Goal: Information Seeking & Learning: Learn about a topic

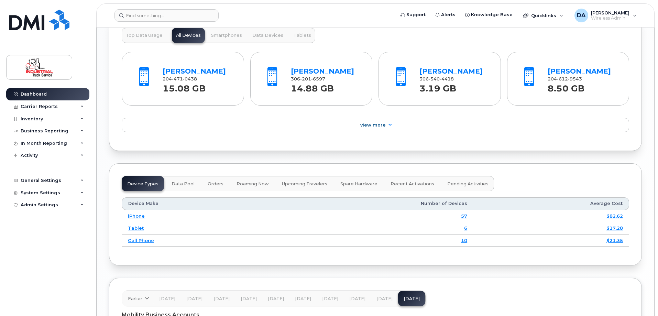
scroll to position [722, 0]
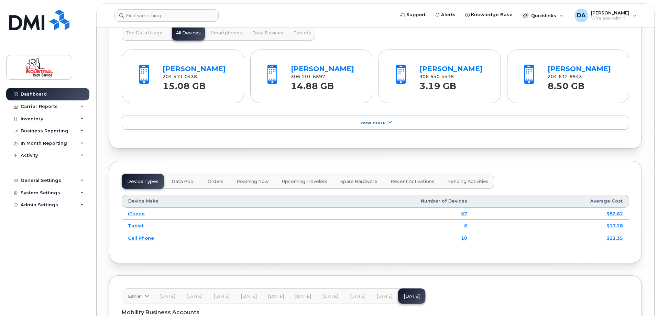
click at [186, 63] on div "[PERSON_NAME] 204 471 0438 15.08 GB" at bounding box center [197, 76] width 75 height 32
click at [186, 68] on link "Troy Durand" at bounding box center [194, 69] width 63 height 8
click at [309, 70] on link "Chase Yagelnesky" at bounding box center [322, 69] width 63 height 8
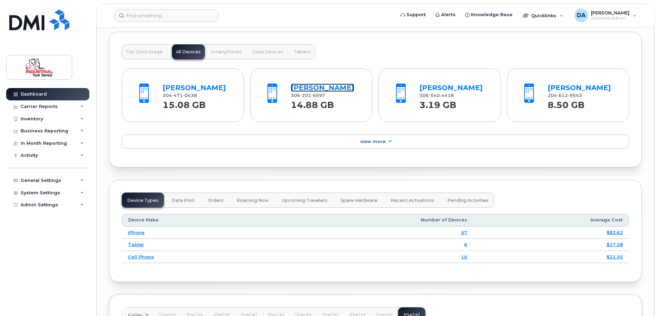
scroll to position [687, 0]
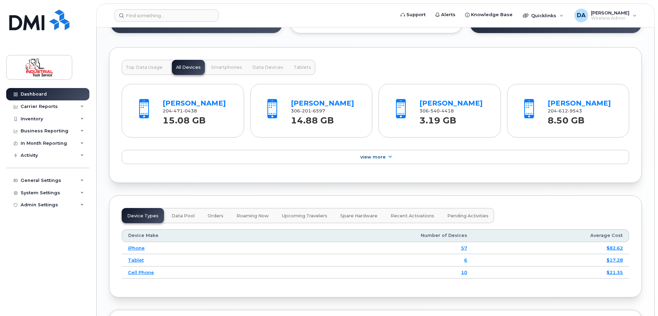
click at [141, 71] on button "Top Data Usage" at bounding box center [144, 67] width 45 height 15
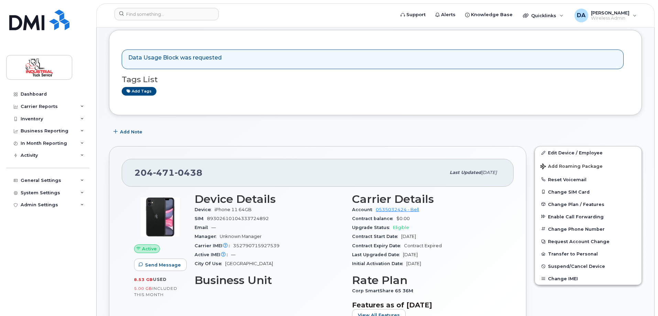
scroll to position [309, 0]
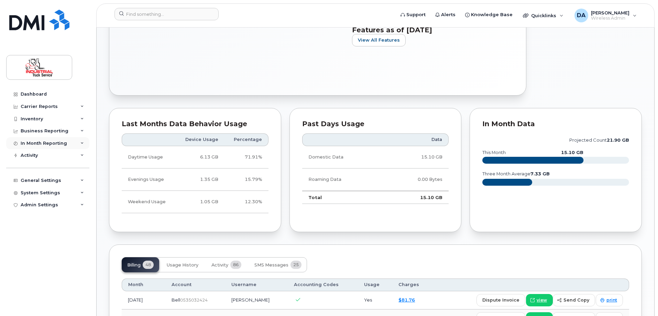
click at [32, 148] on div "In Month Reporting" at bounding box center [47, 143] width 83 height 12
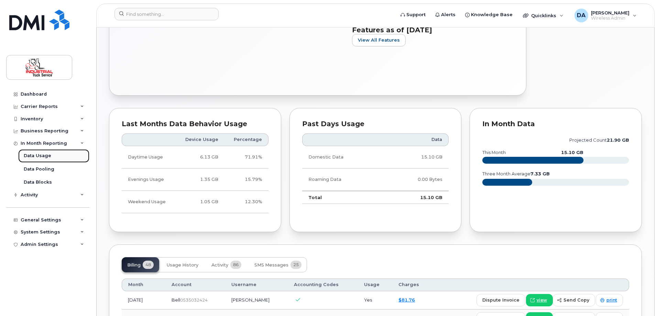
click at [36, 158] on div "Data Usage" at bounding box center [37, 156] width 27 height 6
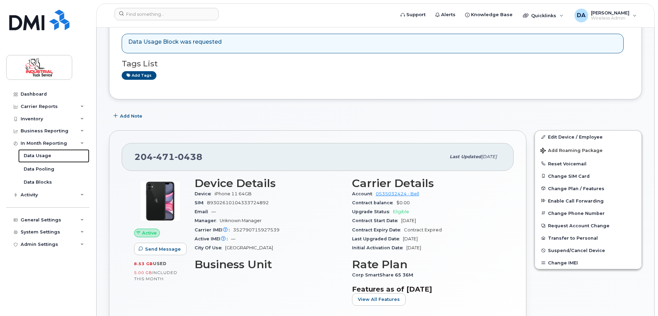
scroll to position [0, 0]
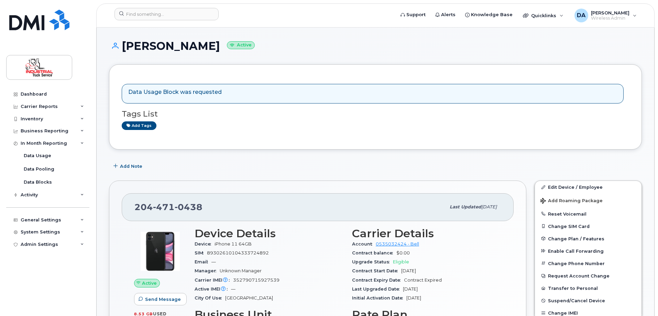
click at [436, 131] on div "Data Usage Block was requested Tags List Add tags" at bounding box center [375, 107] width 507 height 60
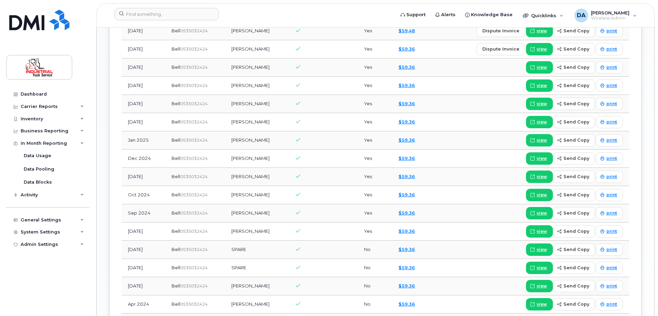
scroll to position [481, 0]
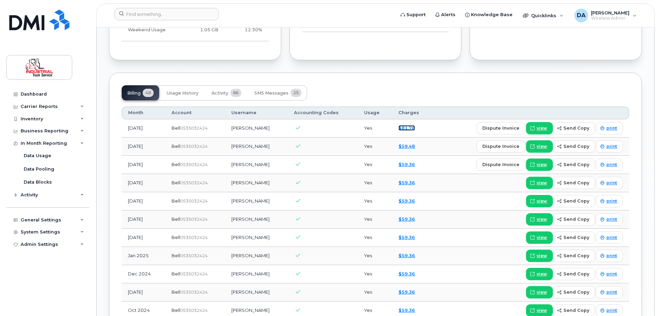
click at [403, 127] on link "$81.76" at bounding box center [406, 127] width 16 height 5
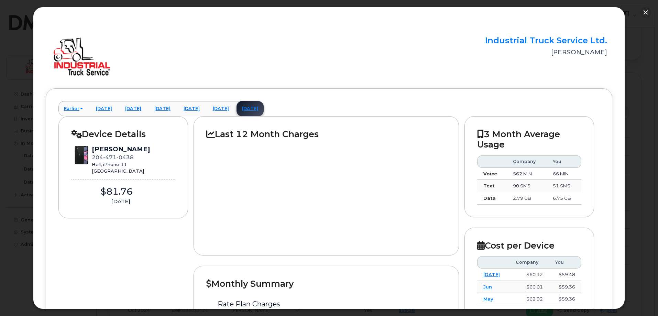
scroll to position [0, 0]
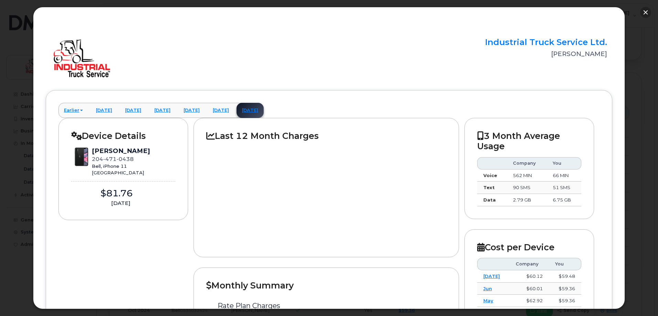
click at [643, 12] on button "button" at bounding box center [645, 12] width 11 height 11
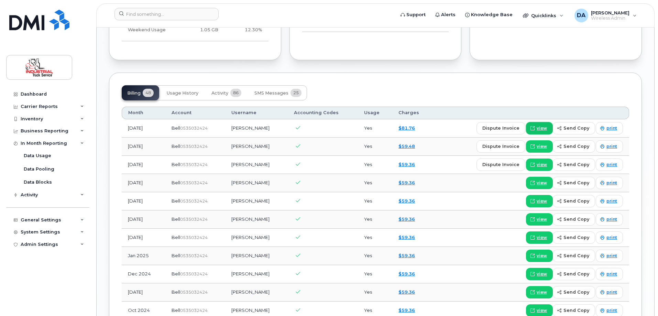
click at [540, 129] on span "view" at bounding box center [541, 128] width 10 height 6
click at [405, 126] on link "$81.76" at bounding box center [406, 127] width 16 height 5
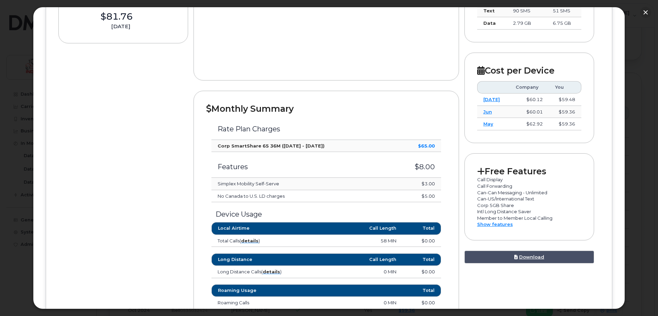
scroll to position [149, 0]
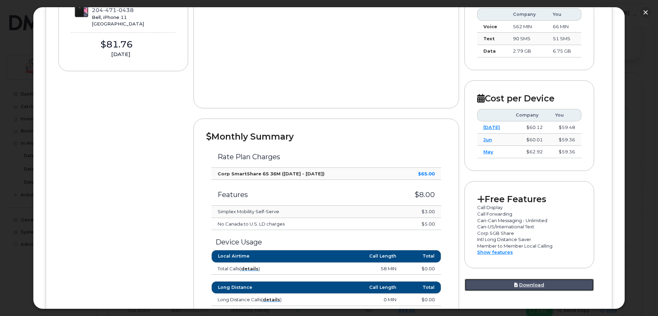
click at [531, 285] on link "Download" at bounding box center [529, 284] width 130 height 13
click at [644, 9] on button "button" at bounding box center [645, 12] width 11 height 11
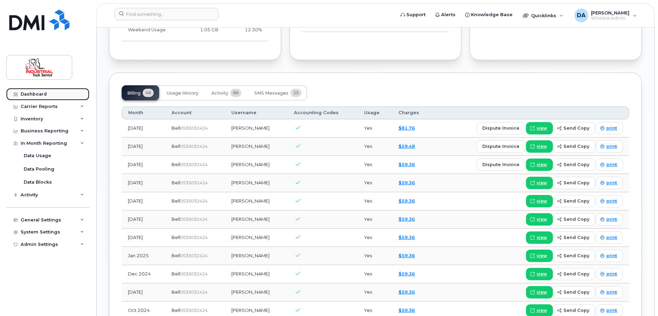
click at [25, 90] on link "Dashboard" at bounding box center [47, 94] width 83 height 12
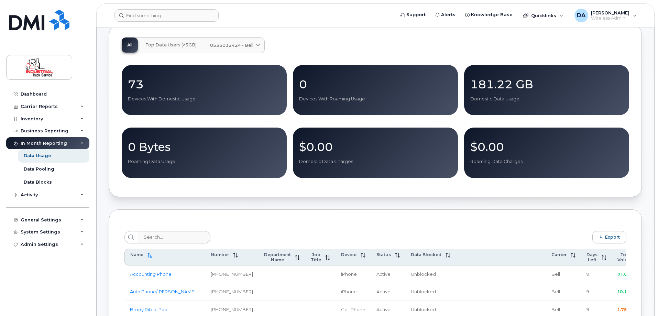
scroll to position [137, 0]
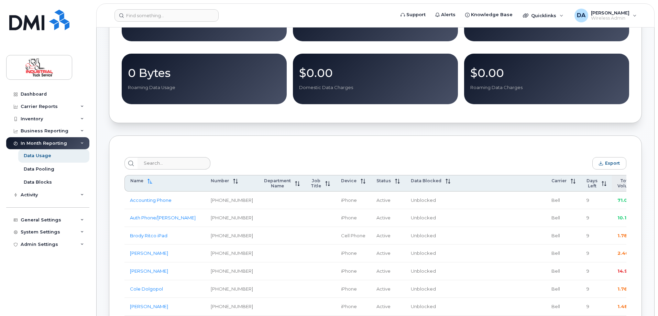
click at [617, 185] on span "Total Volume" at bounding box center [625, 183] width 17 height 10
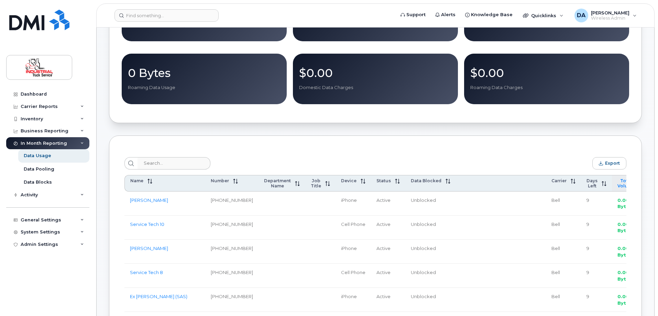
click at [617, 185] on span "Total Volume" at bounding box center [625, 183] width 17 height 10
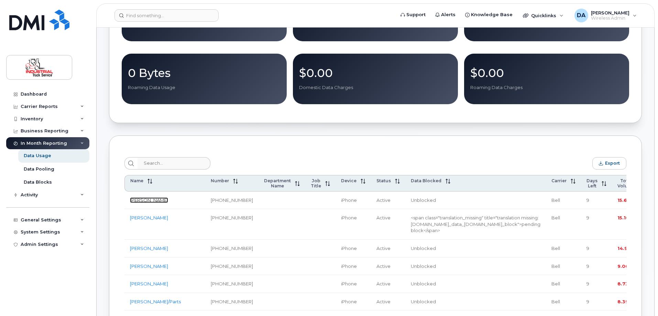
click at [135, 202] on link "[PERSON_NAME]" at bounding box center [149, 199] width 38 height 5
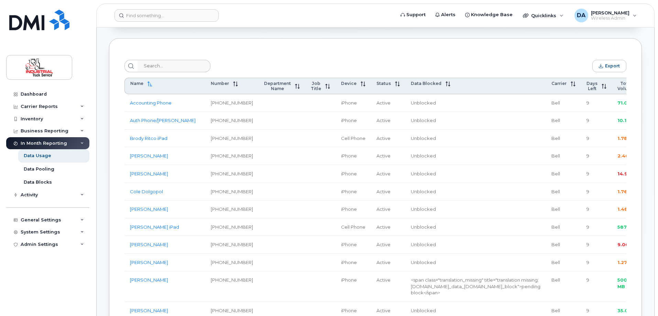
scroll to position [241, 0]
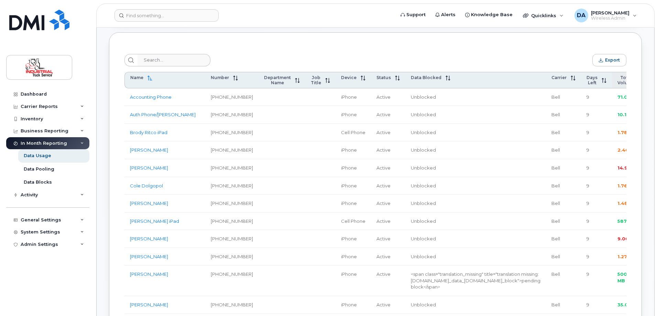
click at [617, 85] on span "Total Volume" at bounding box center [625, 80] width 17 height 10
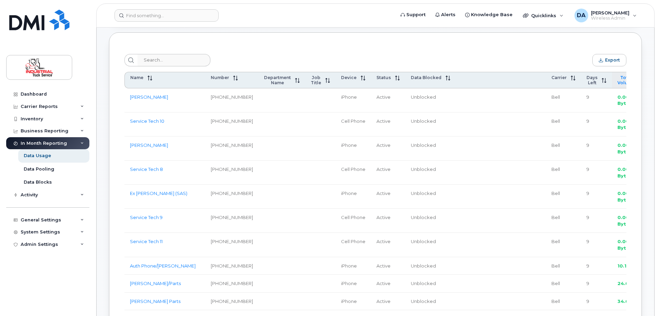
click at [617, 85] on span "Total Volume" at bounding box center [625, 80] width 17 height 10
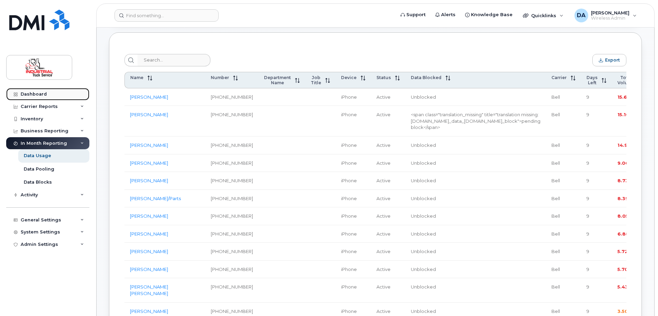
click at [38, 92] on div "Dashboard" at bounding box center [34, 93] width 26 height 5
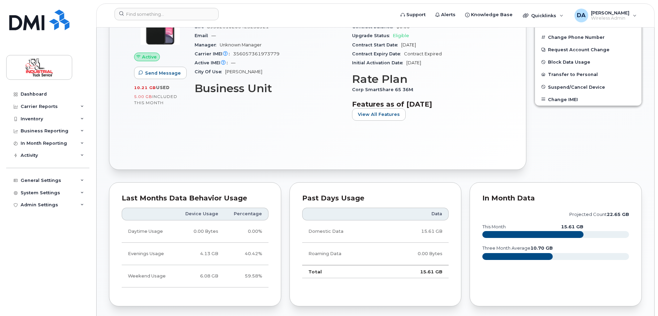
scroll to position [137, 0]
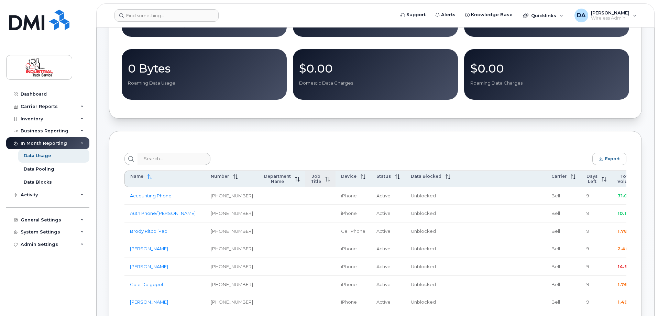
scroll to position [1850, 0]
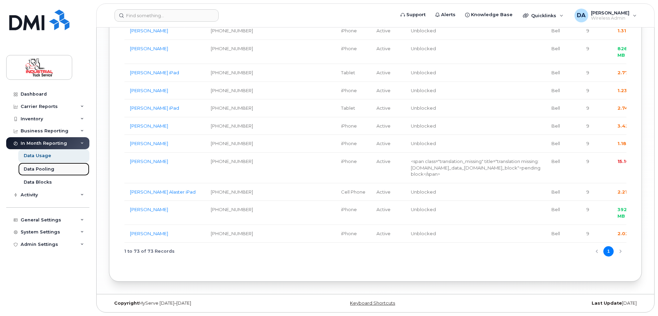
click at [42, 168] on div "Data Pooling" at bounding box center [39, 169] width 31 height 6
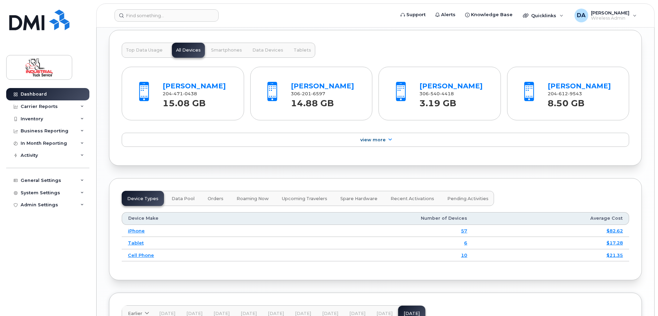
scroll to position [722, 0]
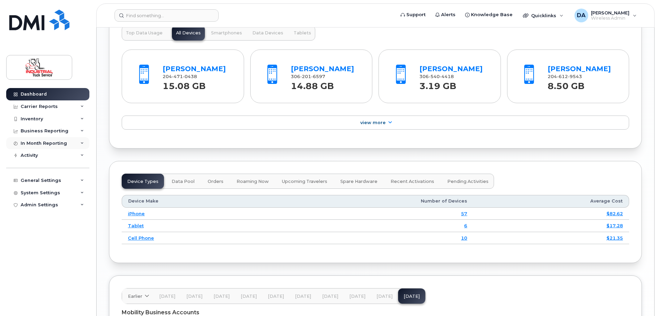
click at [42, 144] on div "In Month Reporting" at bounding box center [44, 143] width 46 height 5
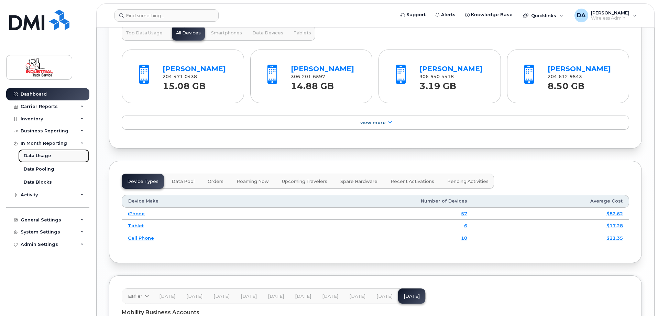
click at [36, 154] on div "Data Usage" at bounding box center [37, 156] width 27 height 6
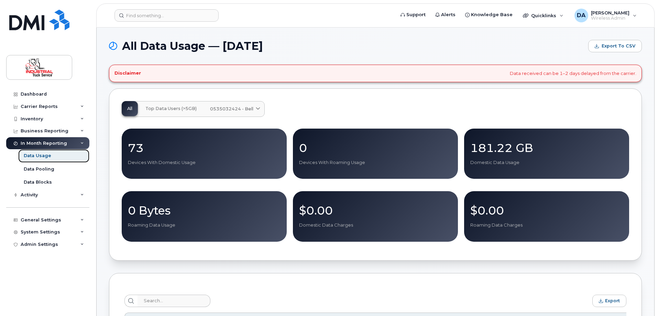
scroll to position [241, 0]
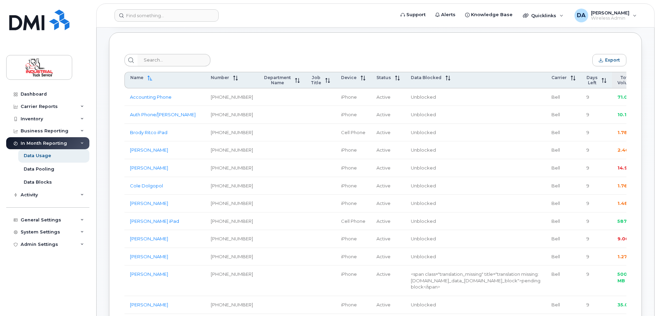
click at [617, 85] on span "Total Volume" at bounding box center [625, 80] width 17 height 10
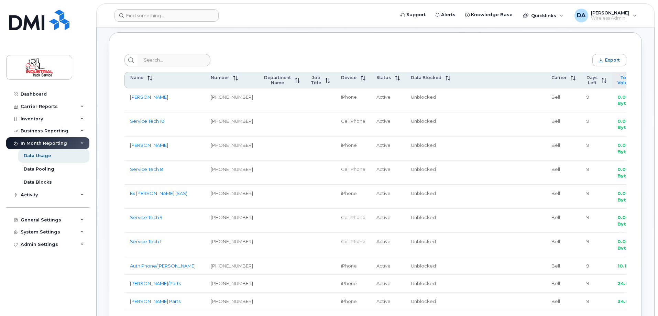
click at [617, 83] on span "Total Volume" at bounding box center [625, 80] width 17 height 10
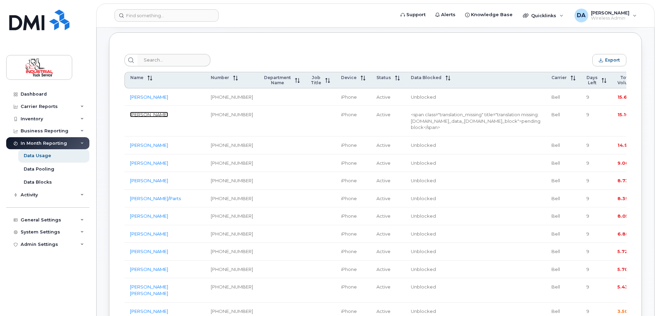
click at [142, 117] on link "[PERSON_NAME]" at bounding box center [149, 114] width 38 height 5
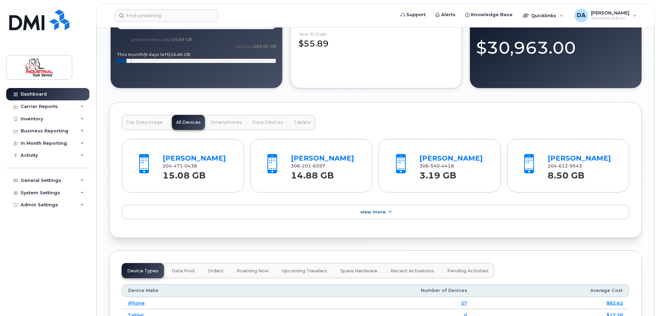
scroll to position [618, 0]
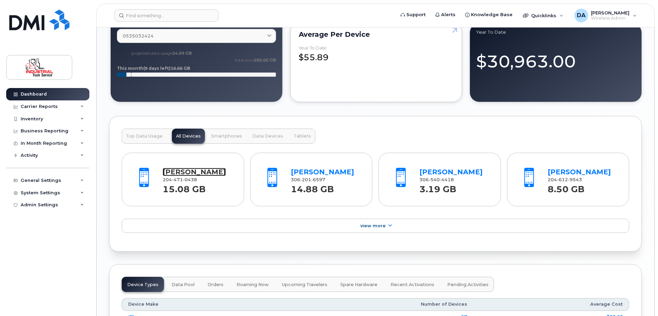
click at [174, 174] on link "[PERSON_NAME]" at bounding box center [194, 172] width 63 height 8
click at [45, 183] on div "General Settings" at bounding box center [47, 180] width 83 height 12
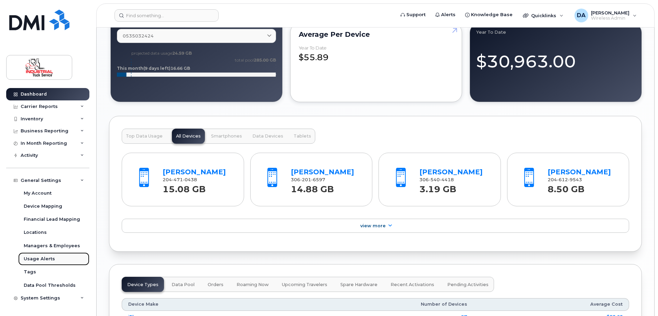
click at [32, 256] on div "Usage Alerts" at bounding box center [39, 259] width 31 height 6
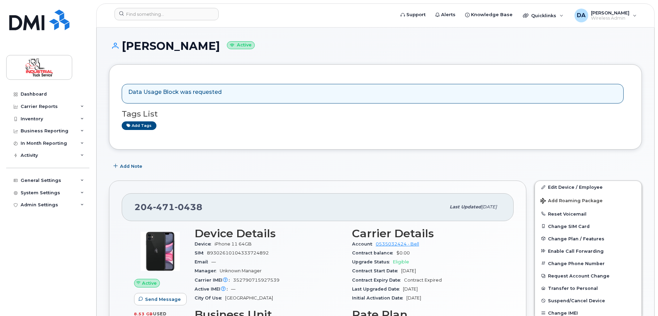
click at [314, 136] on div "Data Usage Block was requested Tags List Add tags" at bounding box center [375, 107] width 507 height 60
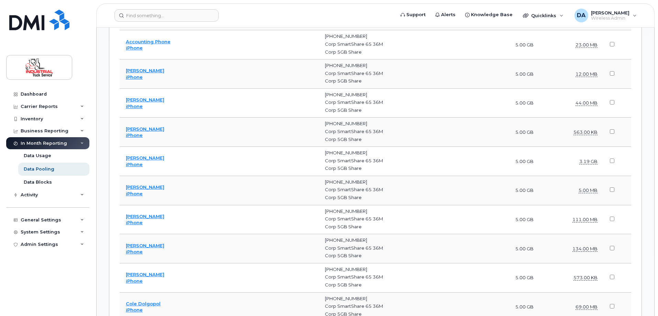
scroll to position [1675, 0]
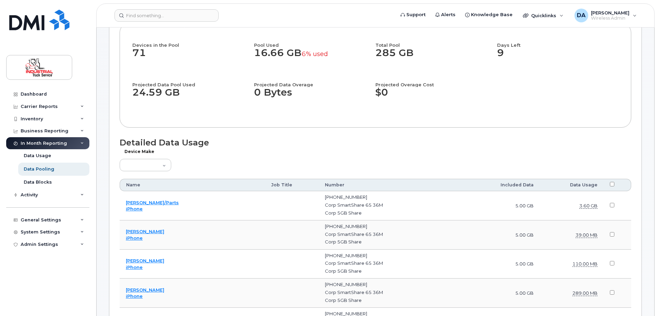
scroll to position [0, 0]
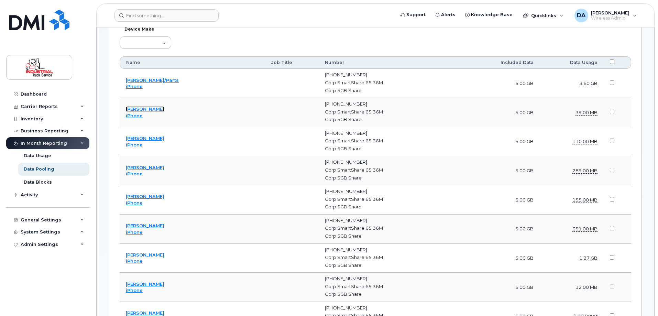
scroll to position [241, 0]
click at [424, 42] on div "Device Make Aircard Android Blackberry Cell Phone GPS HUB iPhone Laptop Mike Mo…" at bounding box center [375, 39] width 511 height 20
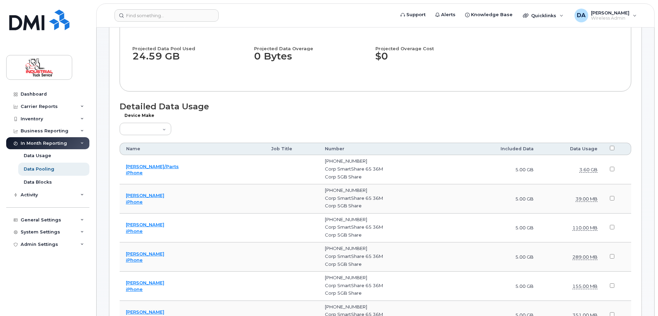
scroll to position [0, 0]
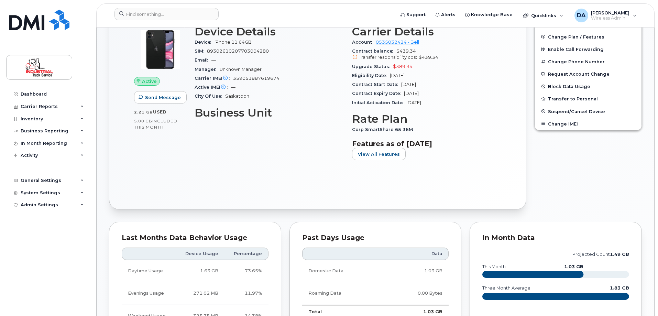
scroll to position [206, 0]
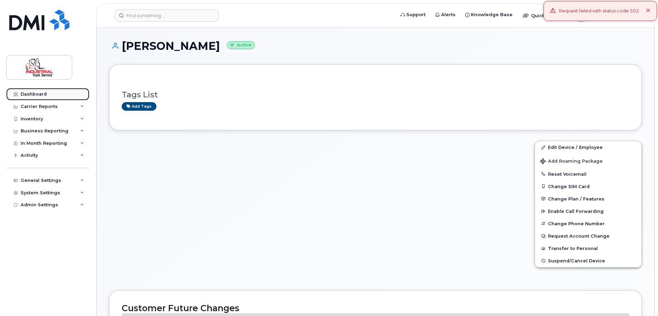
click at [31, 89] on link "Dashboard" at bounding box center [47, 94] width 83 height 12
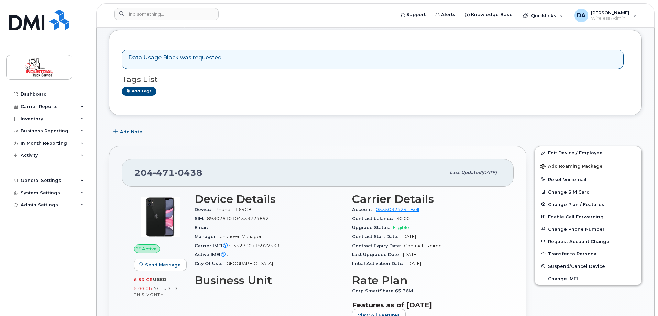
scroll to position [69, 0]
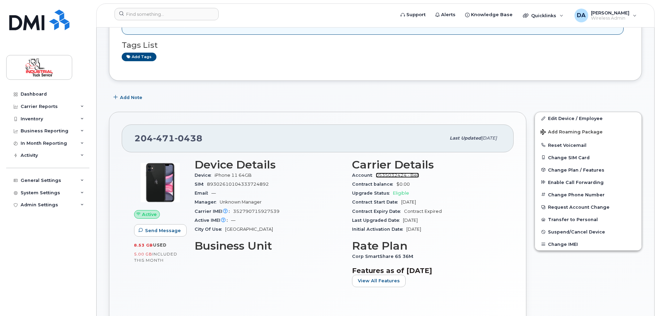
click at [411, 175] on link "0535032424 - Bell" at bounding box center [397, 174] width 43 height 5
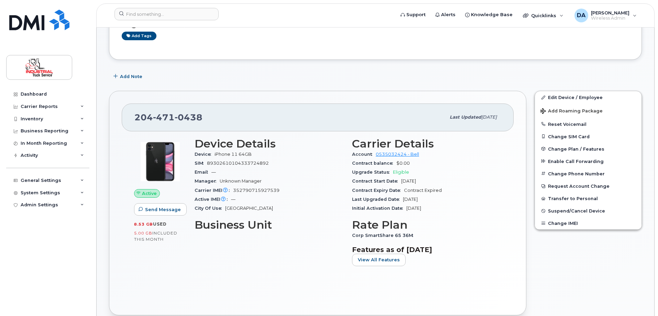
scroll to position [103, 0]
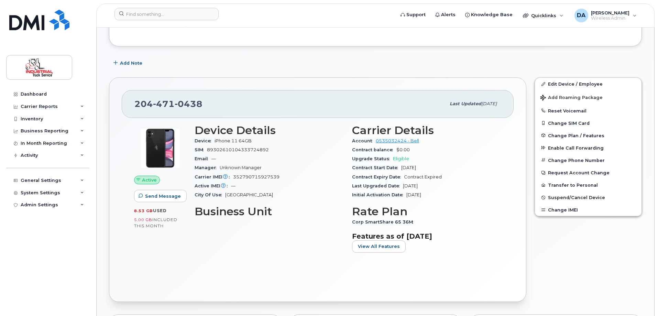
click at [315, 61] on div "Add Note" at bounding box center [375, 63] width 533 height 12
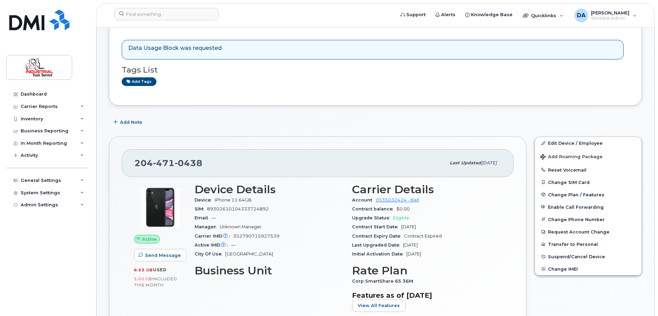
scroll to position [0, 0]
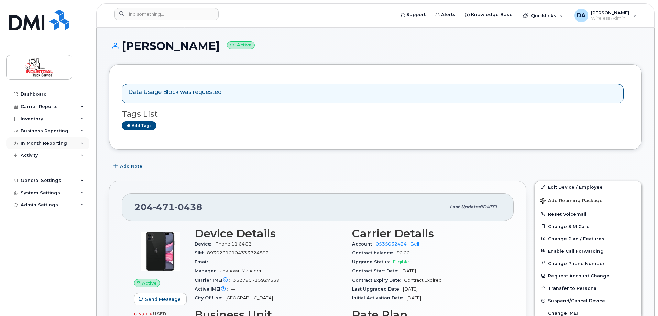
click at [69, 141] on div "In Month Reporting" at bounding box center [47, 143] width 83 height 12
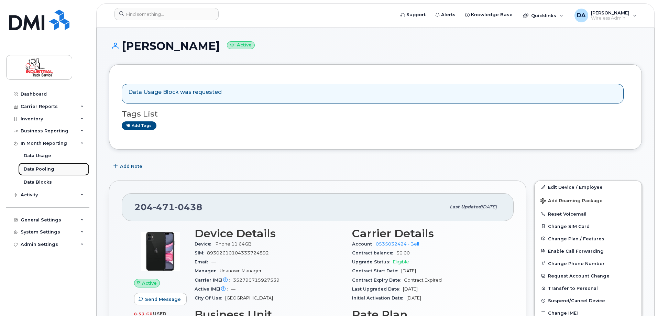
click at [40, 166] on div "Data Pooling" at bounding box center [39, 169] width 31 height 6
click at [40, 182] on div "Data Blocks" at bounding box center [38, 182] width 28 height 6
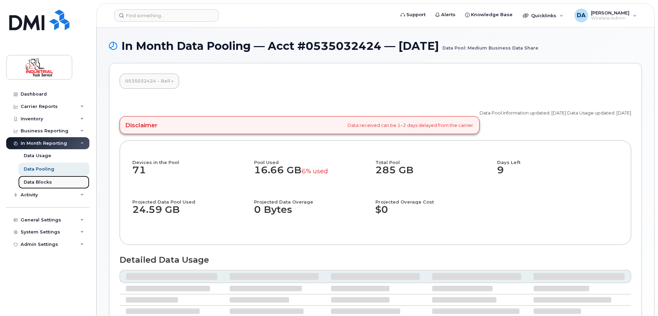
click at [29, 182] on div "Data Blocks" at bounding box center [38, 182] width 28 height 6
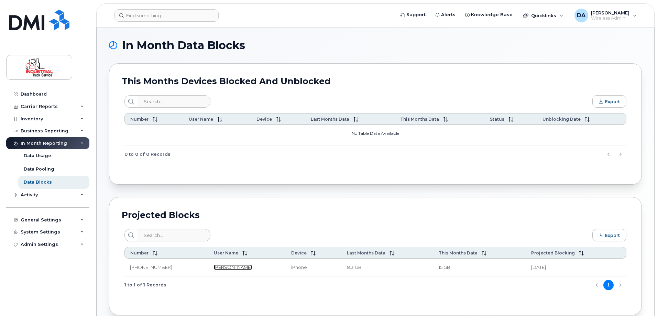
click at [214, 269] on link "Troy Durand" at bounding box center [233, 266] width 38 height 5
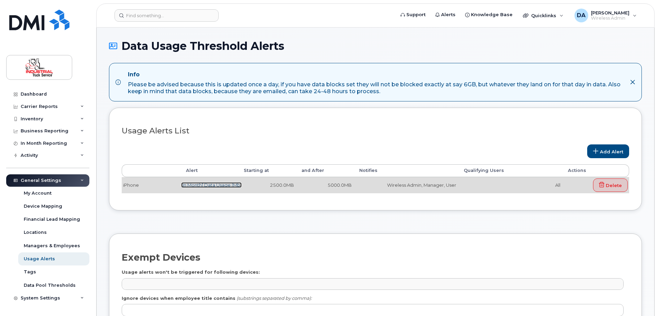
click at [214, 185] on link "[In Month] Data Usage (Mb)" at bounding box center [211, 184] width 60 height 5
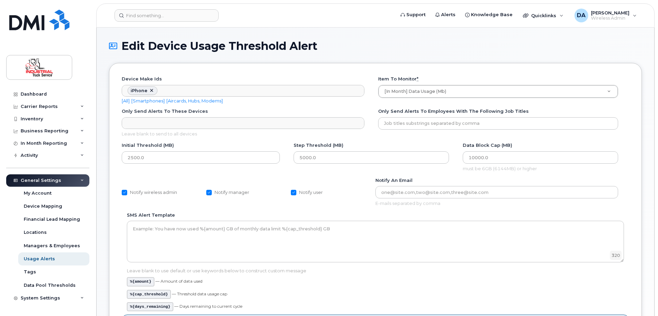
scroll to position [21, 0]
click at [43, 96] on div "Dashboard" at bounding box center [34, 93] width 26 height 5
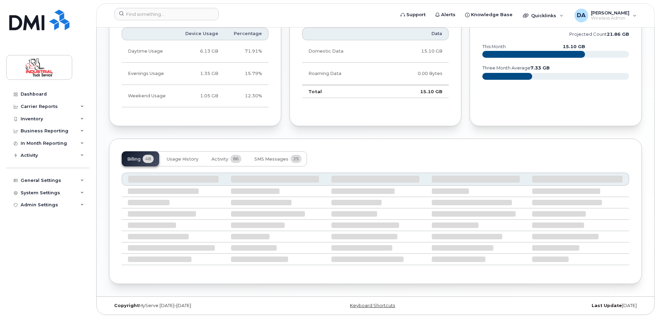
scroll to position [417, 0]
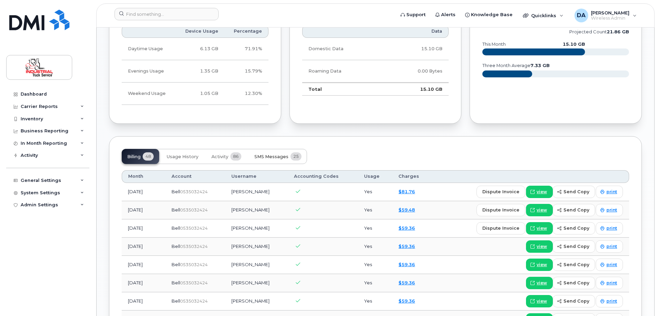
click at [286, 155] on span "SMS Messages" at bounding box center [271, 156] width 34 height 5
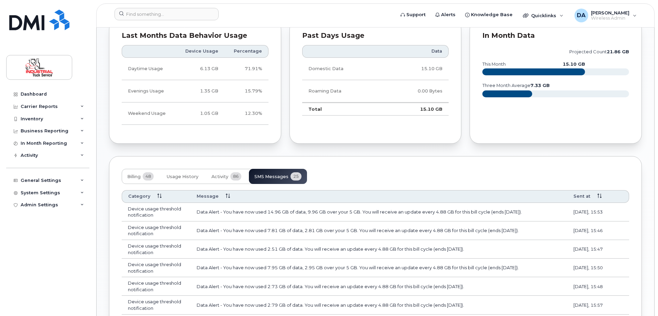
scroll to position [481, 0]
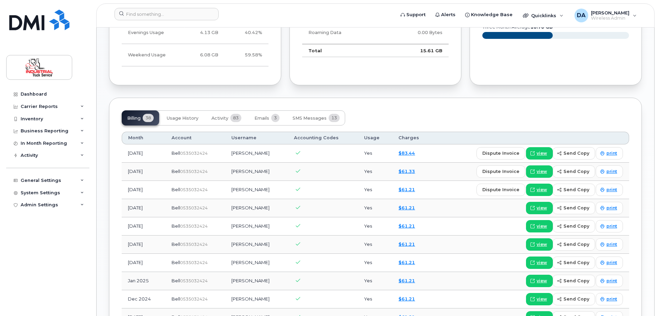
scroll to position [336, 0]
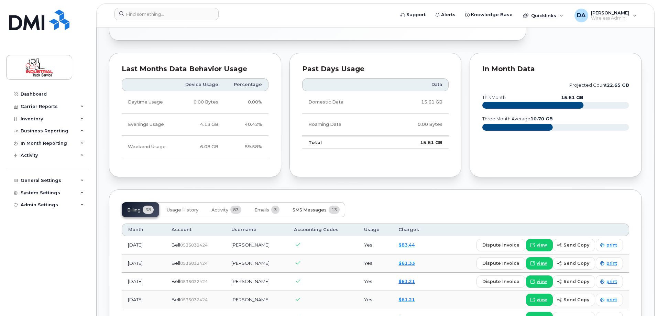
click at [322, 211] on span "SMS Messages" at bounding box center [309, 209] width 34 height 5
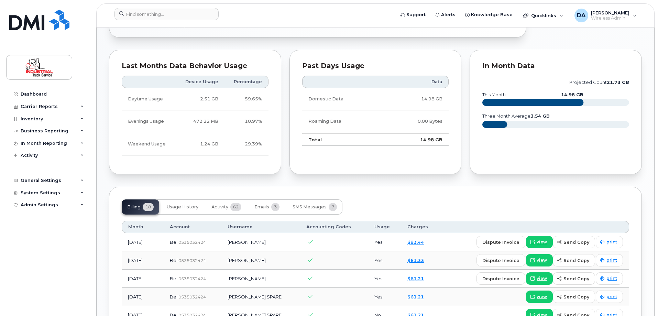
scroll to position [344, 0]
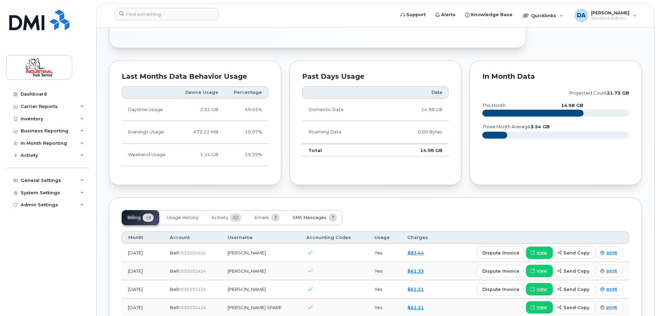
click at [307, 213] on button "SMS Messages 7" at bounding box center [314, 217] width 55 height 15
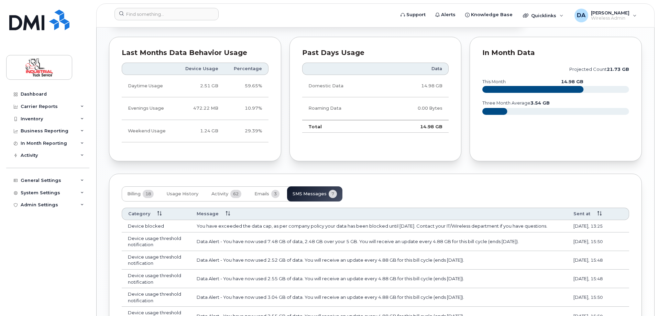
scroll to position [378, 0]
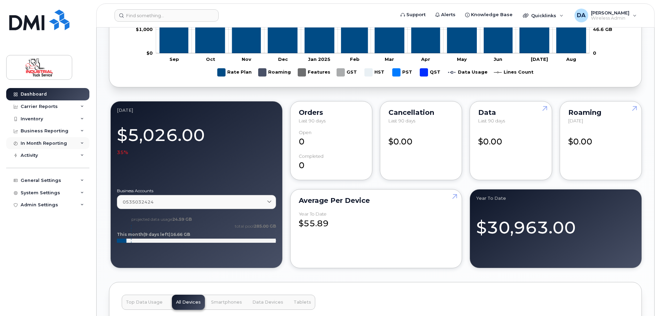
scroll to position [618, 0]
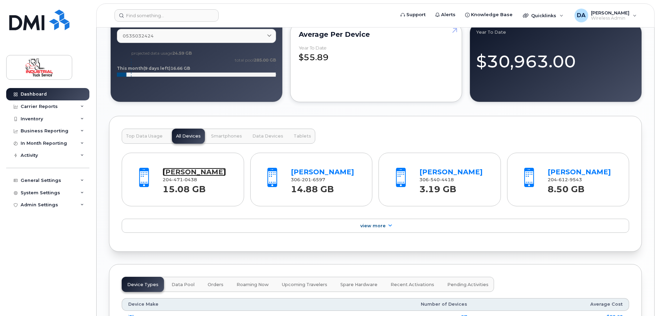
click at [185, 171] on link "[PERSON_NAME]" at bounding box center [194, 172] width 63 height 8
click at [36, 94] on div "Dashboard" at bounding box center [34, 93] width 26 height 5
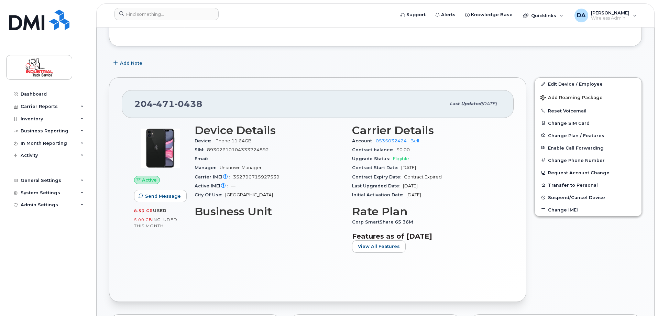
scroll to position [344, 0]
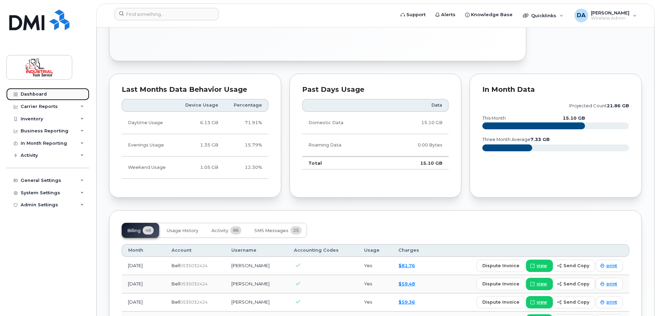
click at [37, 91] on div "Dashboard" at bounding box center [34, 93] width 26 height 5
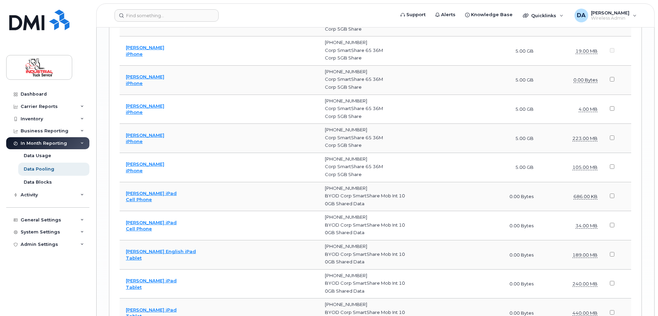
scroll to position [1778, 0]
